Goal: Navigation & Orientation: Find specific page/section

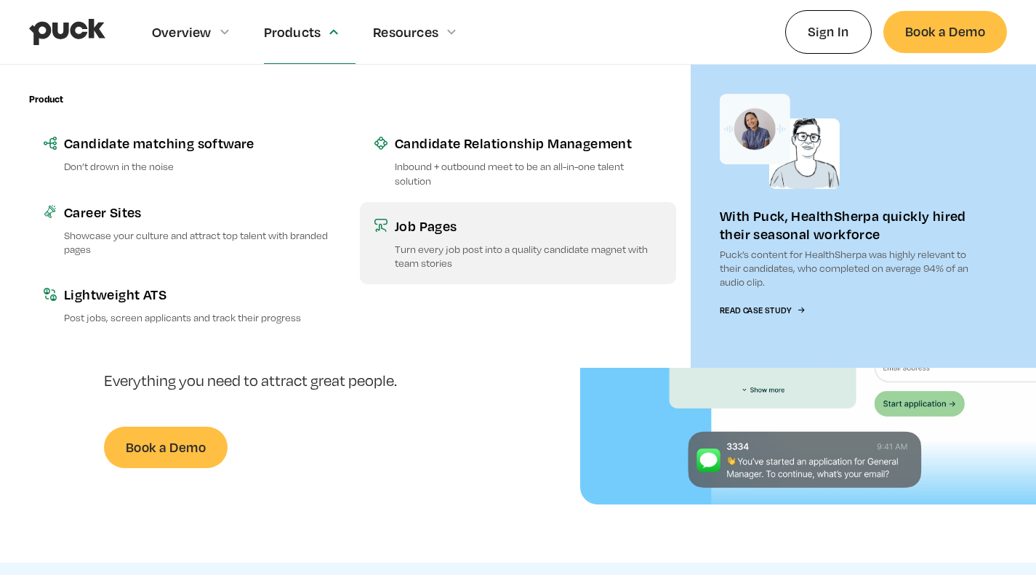
click at [424, 226] on div "Job Pages" at bounding box center [528, 226] width 267 height 18
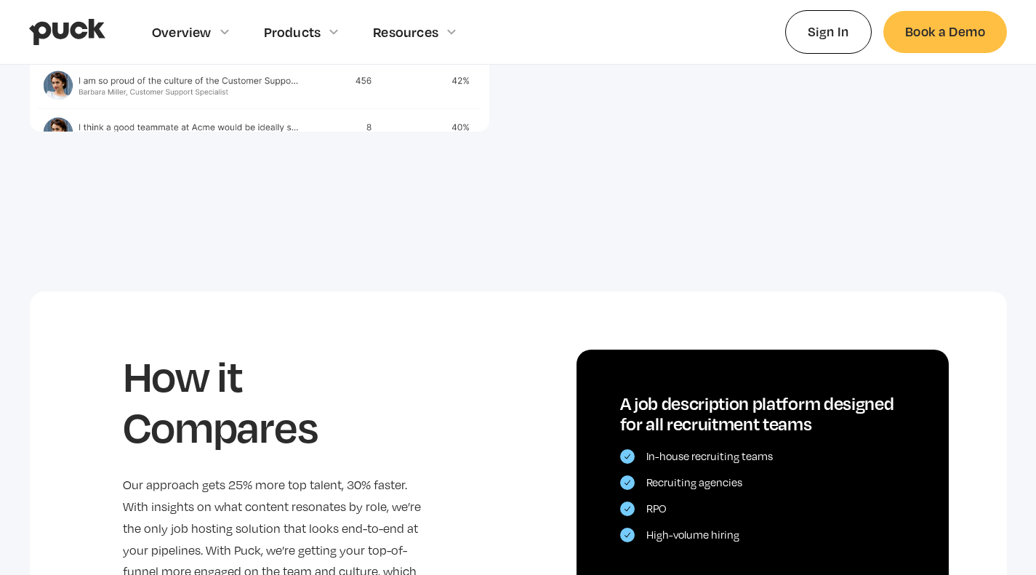
scroll to position [3418, 0]
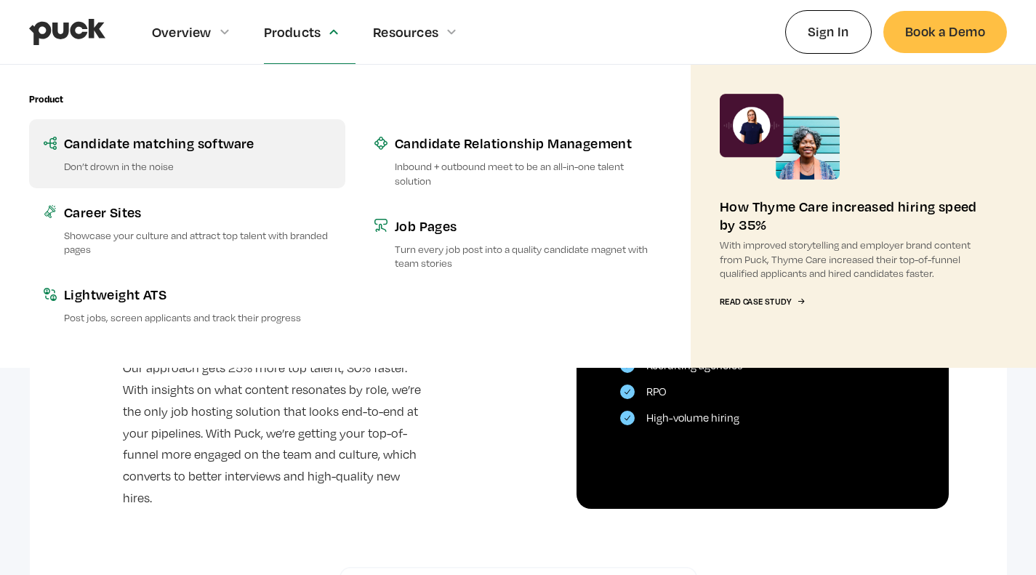
click at [175, 137] on div "Candidate matching software" at bounding box center [197, 143] width 267 height 18
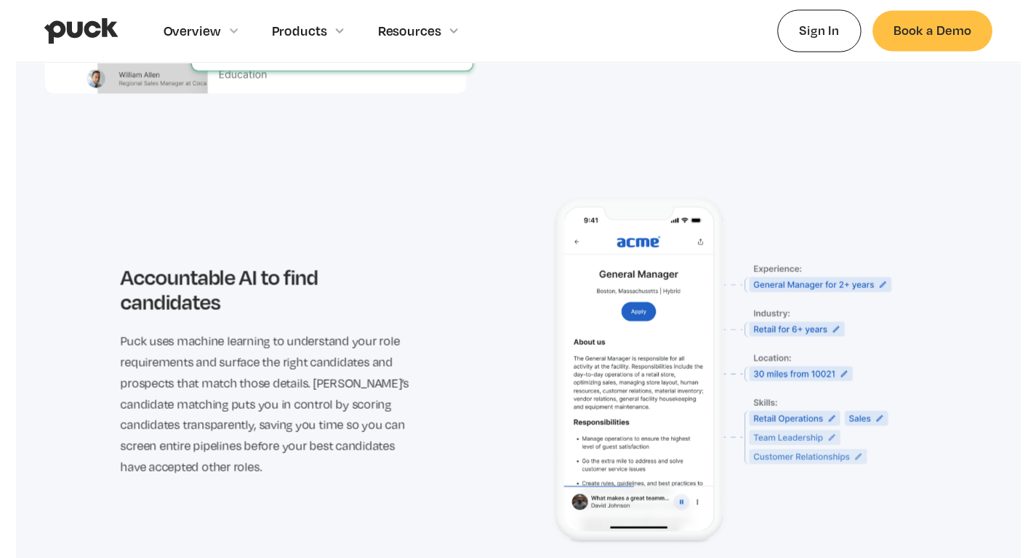
scroll to position [1633, 0]
